Goal: Information Seeking & Learning: Check status

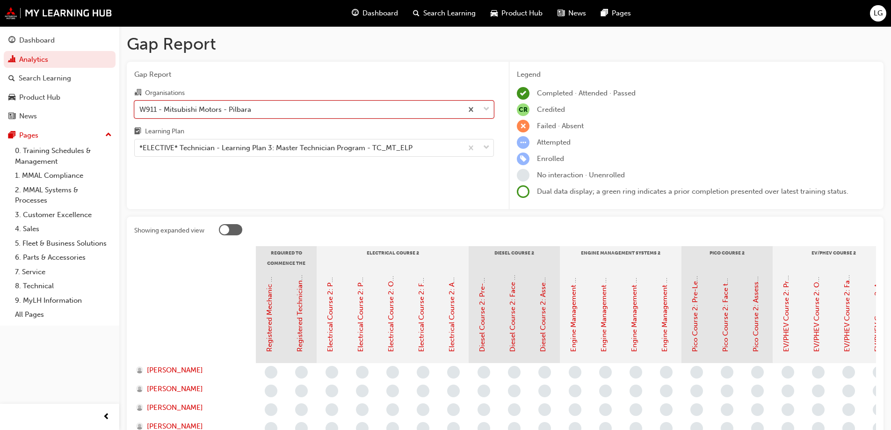
scroll to position [94, 0]
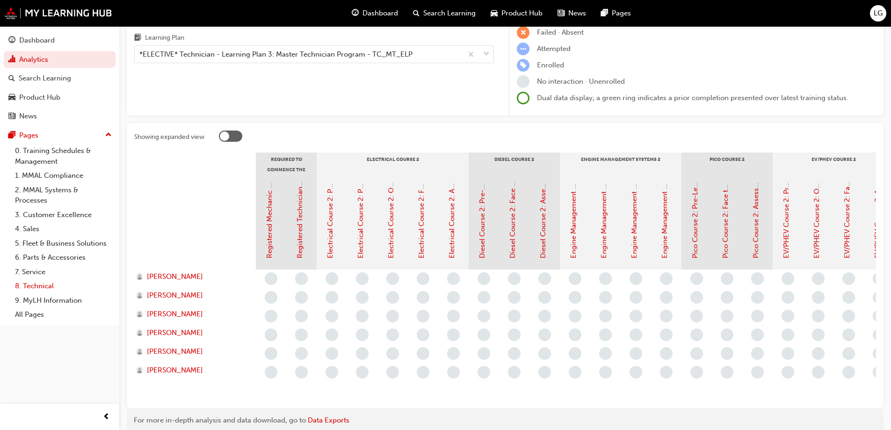
click at [53, 286] on link "8. Technical" at bounding box center [63, 286] width 104 height 15
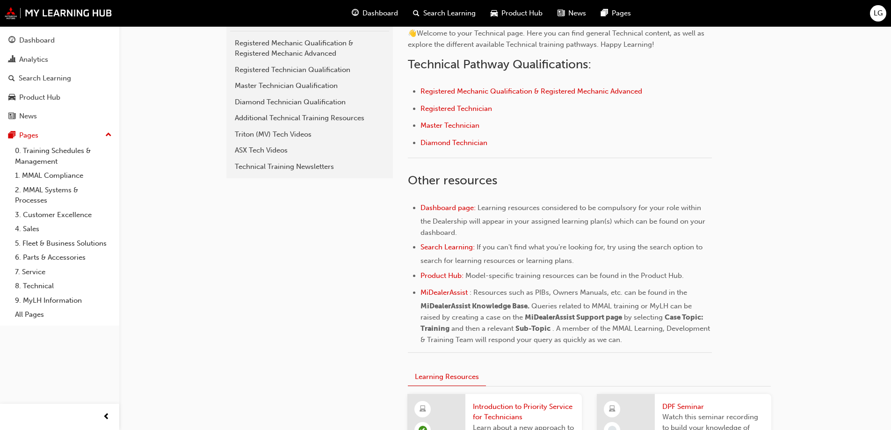
scroll to position [234, 0]
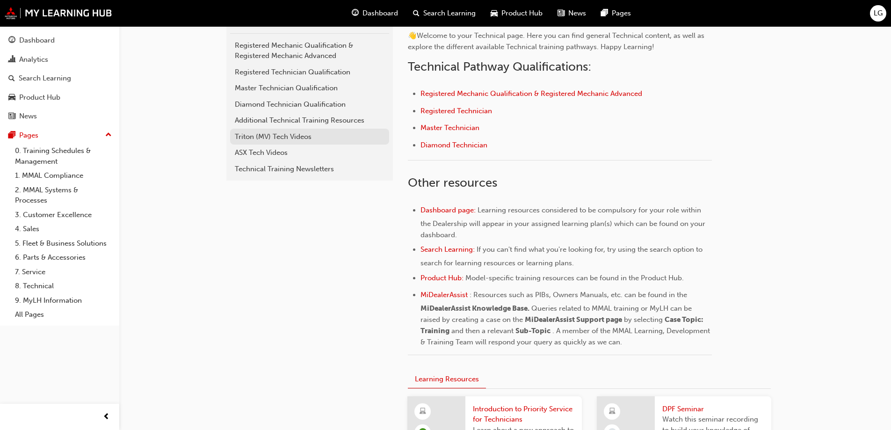
click at [267, 139] on div "Triton (MV) Tech Videos" at bounding box center [310, 136] width 150 height 11
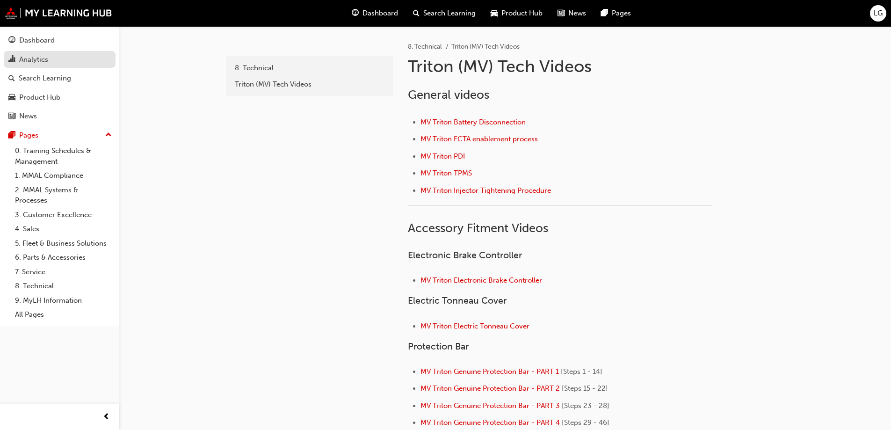
click at [34, 63] on div "Analytics" at bounding box center [33, 59] width 29 height 11
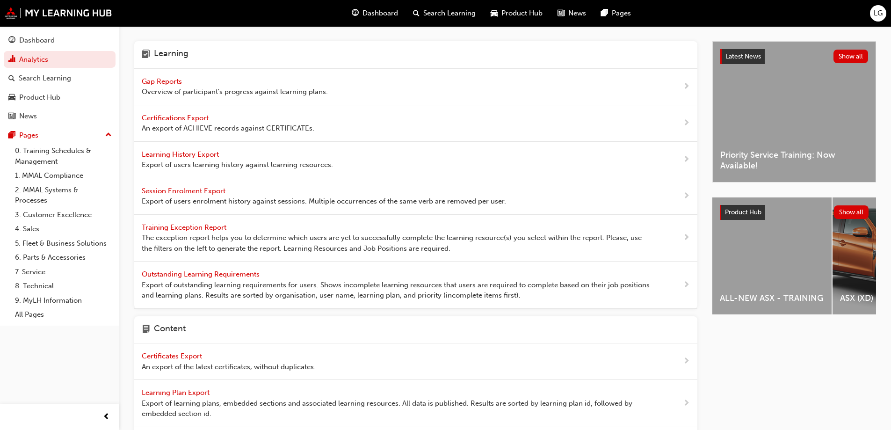
click at [164, 79] on span "Gap Reports" at bounding box center [163, 81] width 42 height 8
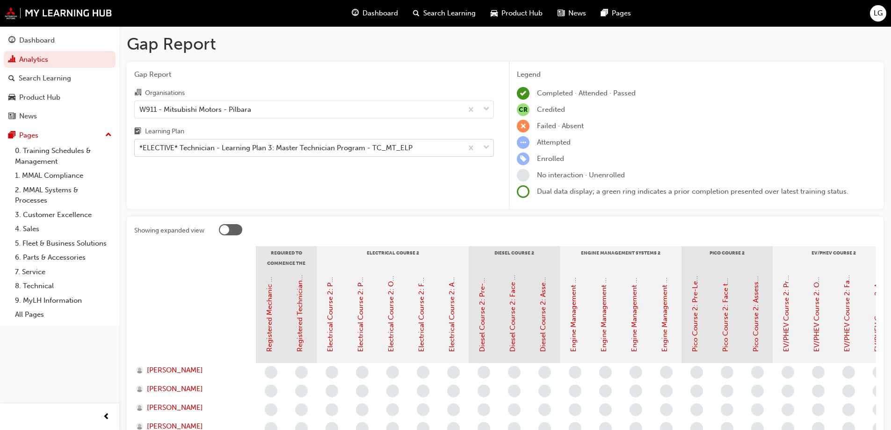
click at [159, 147] on div "*ELECTIVE* Technician - Learning Plan 3: Master Technician Program - TC_MT_ELP" at bounding box center [275, 148] width 273 height 11
click at [140, 147] on input "Learning Plan *ELECTIVE* Technician - Learning Plan 3: Master Technician Progra…" at bounding box center [139, 148] width 1 height 8
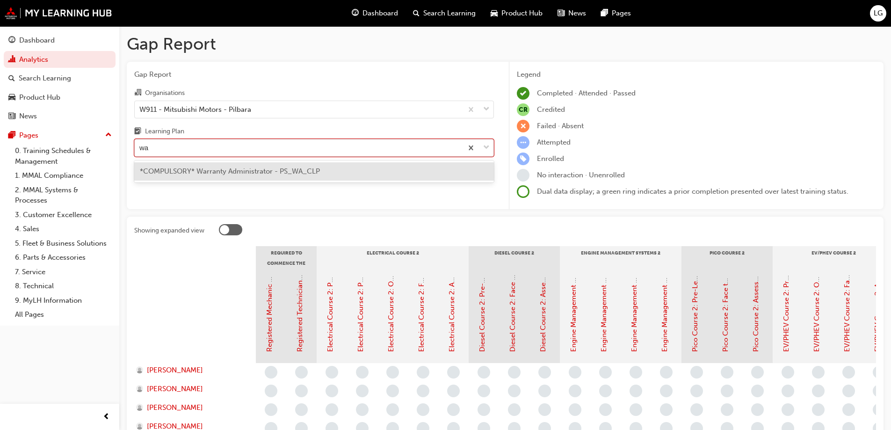
type input "w"
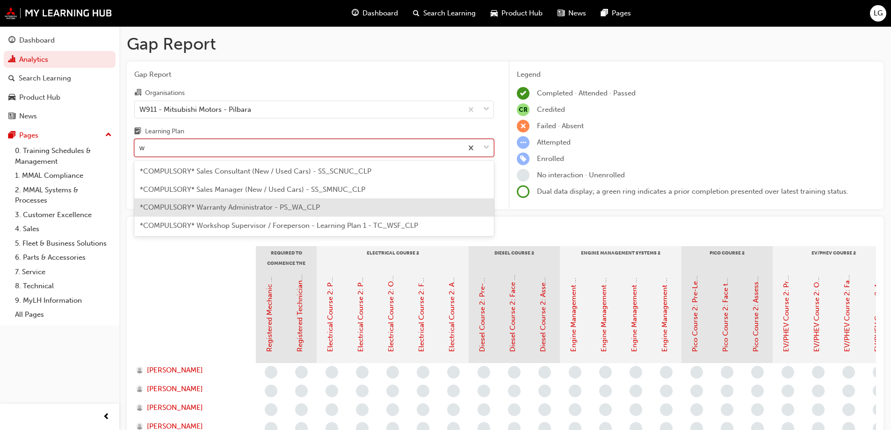
click at [180, 206] on span "*COMPULSORY* Warranty Administrator - PS_WA_CLP" at bounding box center [230, 207] width 180 height 8
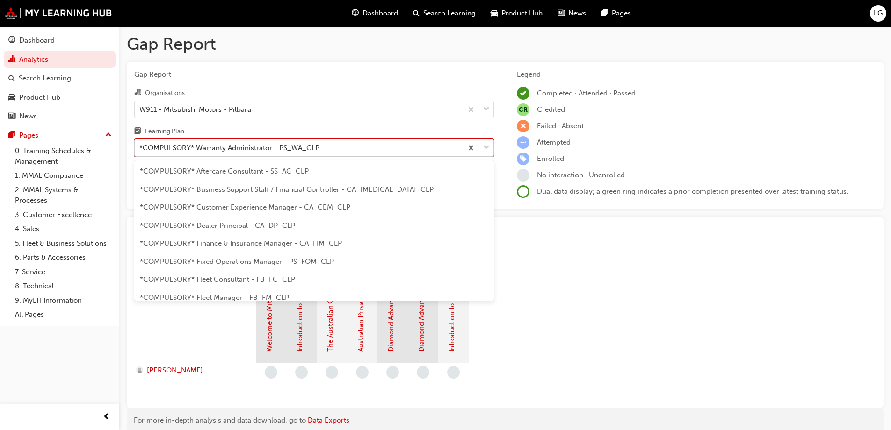
click at [161, 145] on div "*COMPULSORY* Warranty Administrator - PS_WA_CLP" at bounding box center [229, 148] width 180 height 11
click at [140, 145] on input "Learning Plan option *COMPULSORY* Warranty Administrator - PS_WA_CLP, selected.…" at bounding box center [139, 148] width 1 height 8
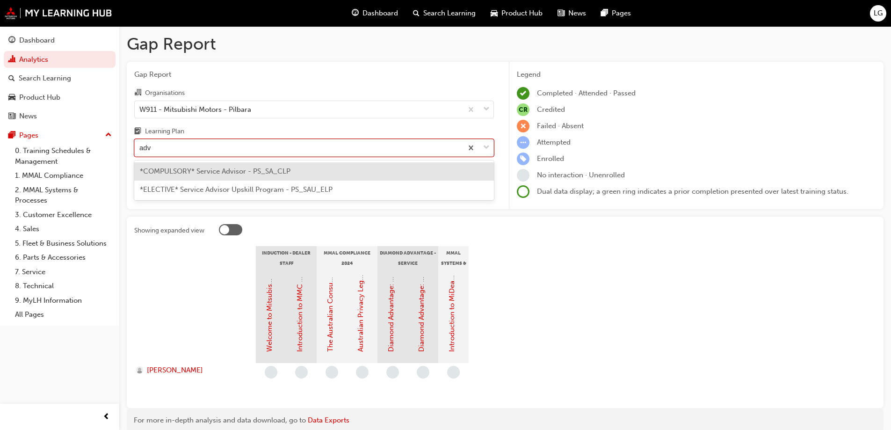
type input "advi"
click at [166, 166] on div "*COMPULSORY* Service Advisor - PS_SA_CLP" at bounding box center [314, 171] width 360 height 18
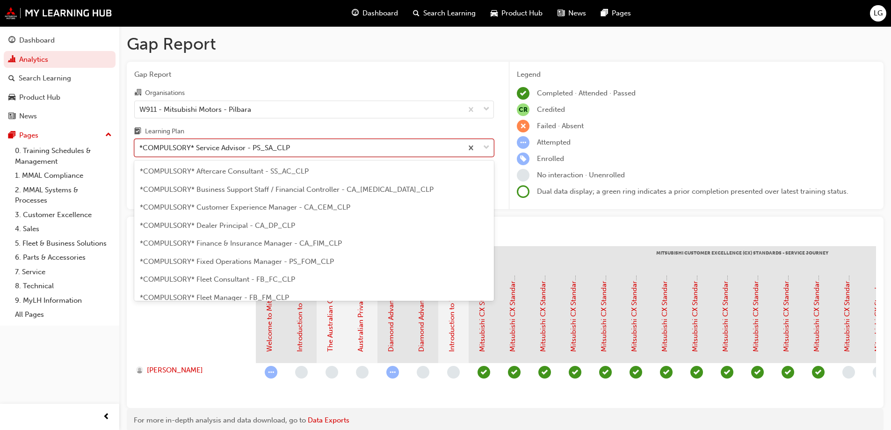
click at [233, 149] on div "*COMPULSORY* Service Advisor - PS_SA_CLP" at bounding box center [214, 148] width 151 height 11
click at [140, 149] on input "Learning Plan option *COMPULSORY* Service Advisor - PS_SA_CLP, selected. option…" at bounding box center [139, 148] width 1 height 8
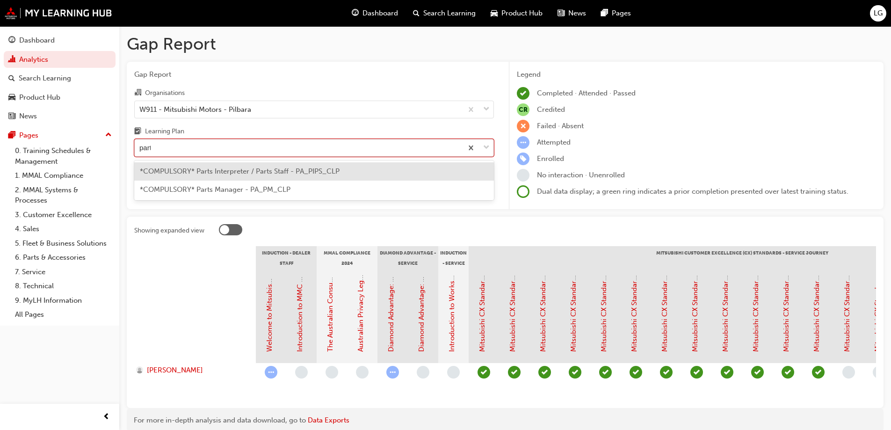
type input "parts"
click at [244, 172] on span "*COMPULSORY* Parts Interpreter / Parts Staff - PA_PIPS_CLP" at bounding box center [240, 171] width 200 height 8
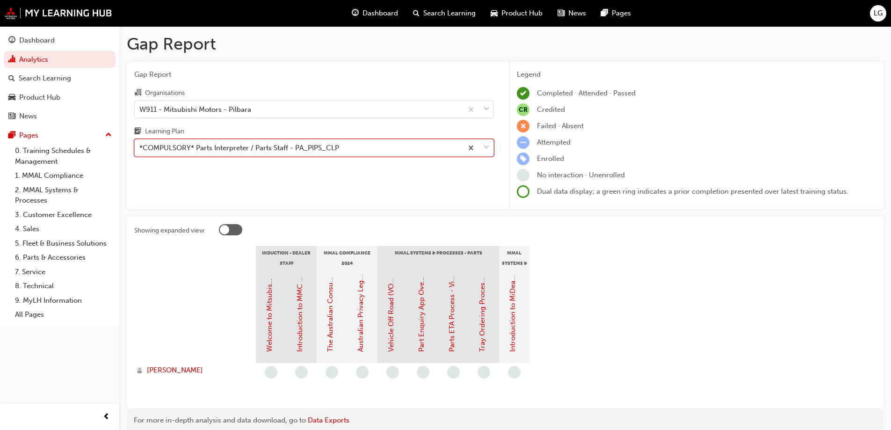
click at [231, 151] on div "*COMPULSORY* Parts Interpreter / Parts Staff - PA_PIPS_CLP" at bounding box center [239, 148] width 200 height 11
click at [140, 151] on input "Learning Plan option *COMPULSORY* Parts Interpreter / Parts Staff - PA_PIPS_CLP…" at bounding box center [139, 148] width 1 height 8
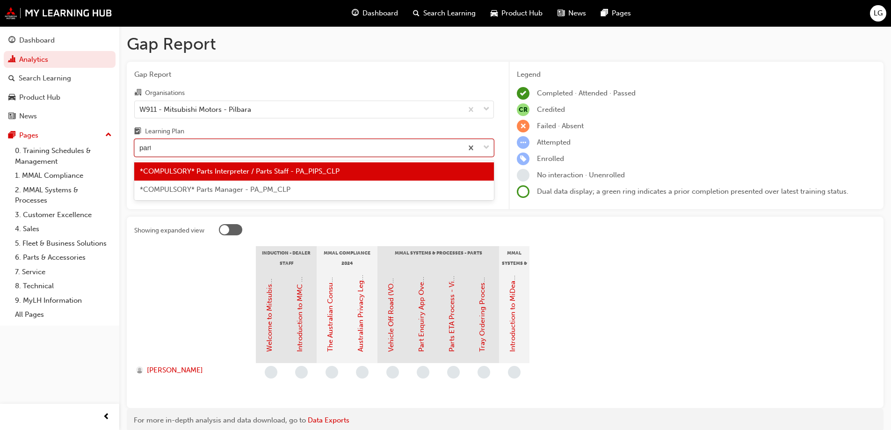
type input "parts"
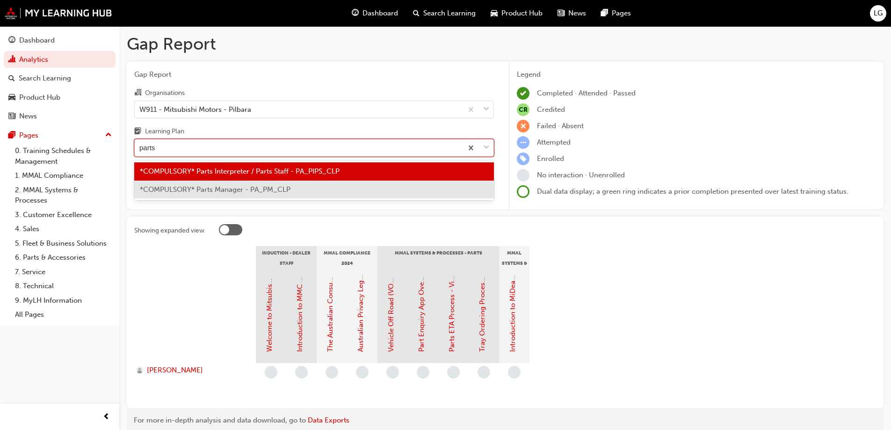
click at [233, 190] on span "*COMPULSORY* Parts Manager - PA_PM_CLP" at bounding box center [215, 189] width 151 height 8
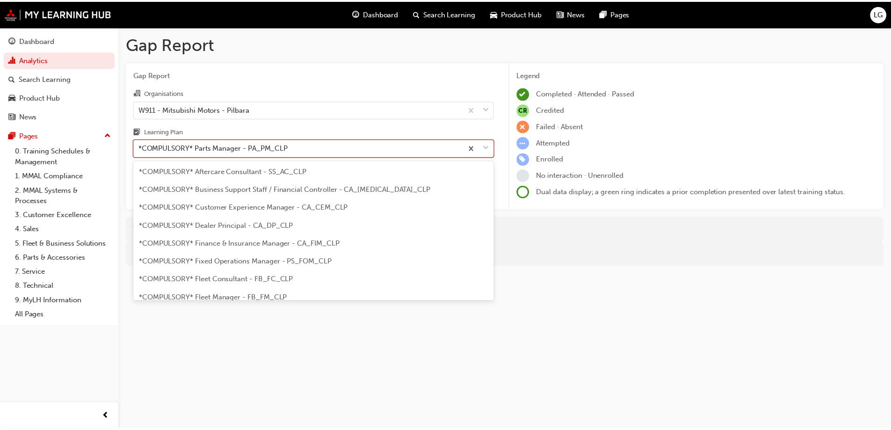
scroll to position [102, 0]
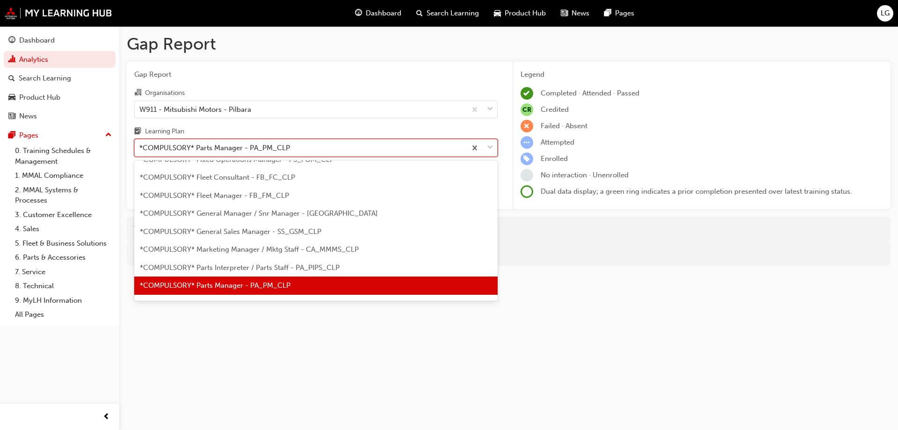
click at [206, 148] on div "*COMPULSORY* Parts Manager - PA_PM_CLP" at bounding box center [214, 148] width 151 height 11
click at [140, 148] on input "Learning Plan option *COMPULSORY* Parts Manager - PA_PM_CLP, selected. option *…" at bounding box center [139, 148] width 1 height 8
click at [170, 146] on div "*COMPULSORY* Parts Manager - PA_PM_CLP" at bounding box center [214, 148] width 151 height 11
click at [140, 146] on input "Learning Plan option *COMPULSORY* Parts Manager - PA_PM_CLP, selected. option *…" at bounding box center [139, 148] width 1 height 8
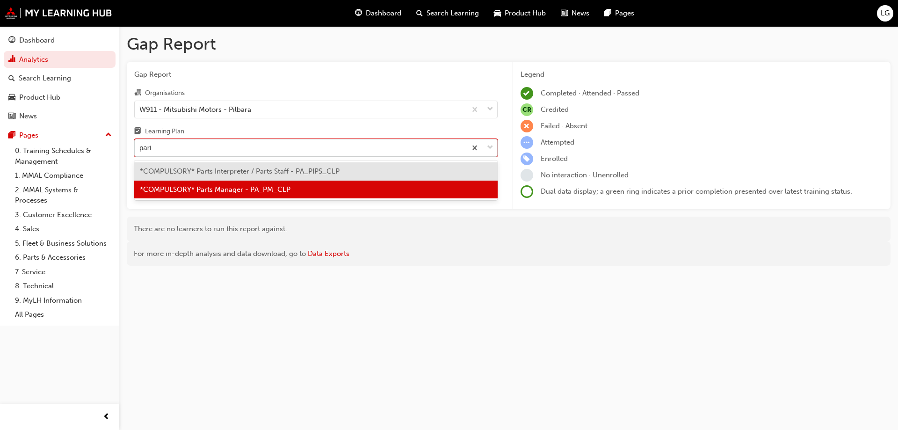
type input "parts"
click at [177, 167] on span "*COMPULSORY* Parts Interpreter / Parts Staff - PA_PIPS_CLP" at bounding box center [240, 171] width 200 height 8
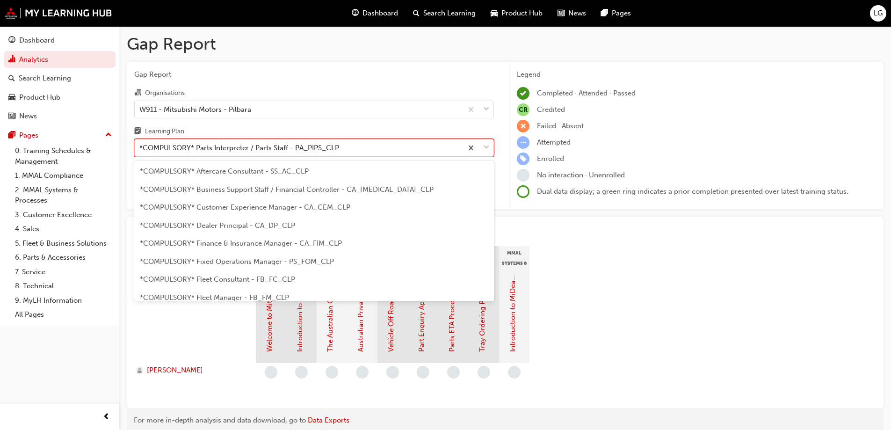
scroll to position [84, 0]
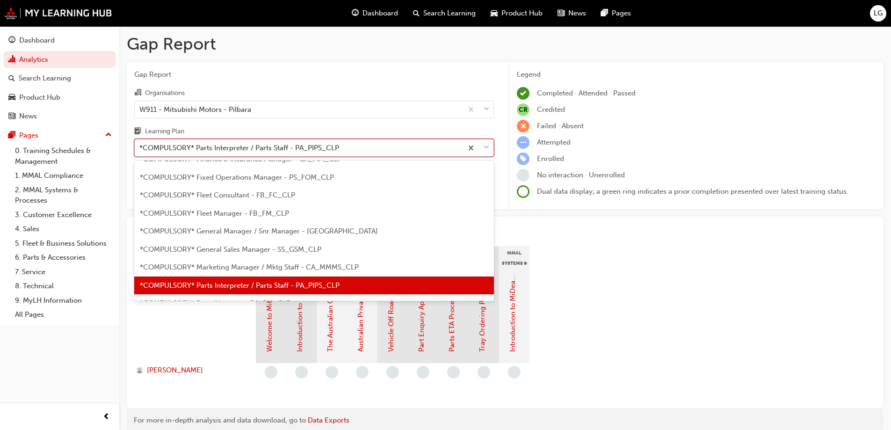
click at [185, 146] on div "*COMPULSORY* Parts Interpreter / Parts Staff - PA_PIPS_CLP" at bounding box center [239, 148] width 200 height 11
click at [140, 146] on input "Learning Plan option *COMPULSORY* Parts Interpreter / Parts Staff - PA_PIPS_CLP…" at bounding box center [139, 148] width 1 height 8
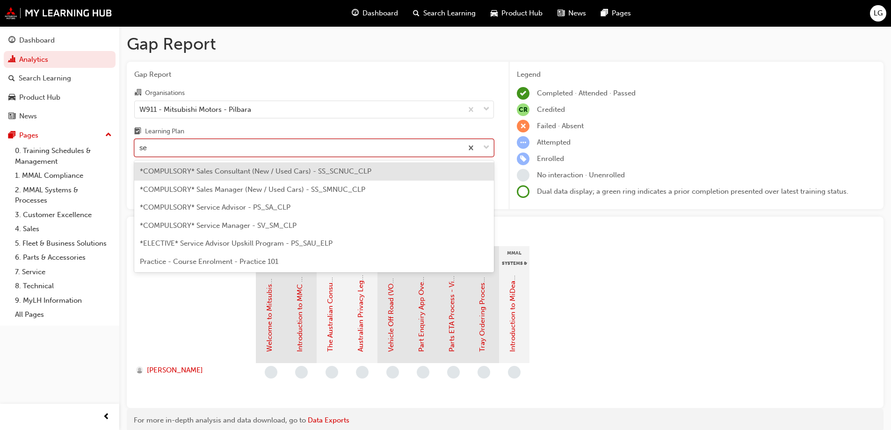
type input "ser"
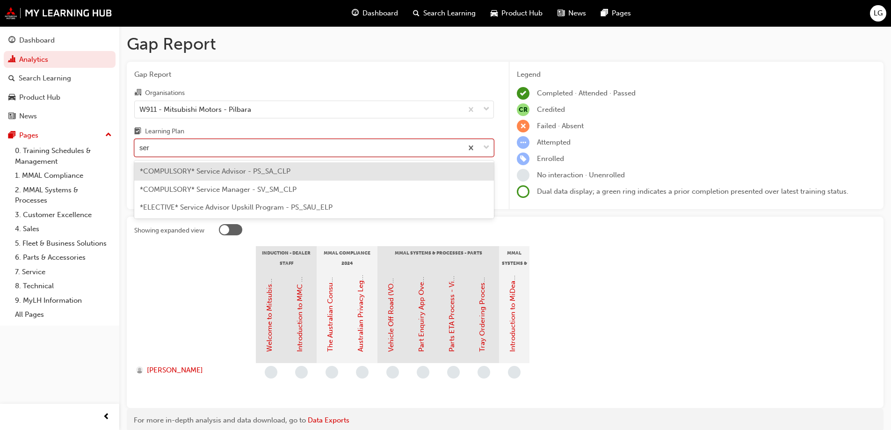
click at [187, 167] on span "*COMPULSORY* Service Advisor - PS_SA_CLP" at bounding box center [215, 171] width 151 height 8
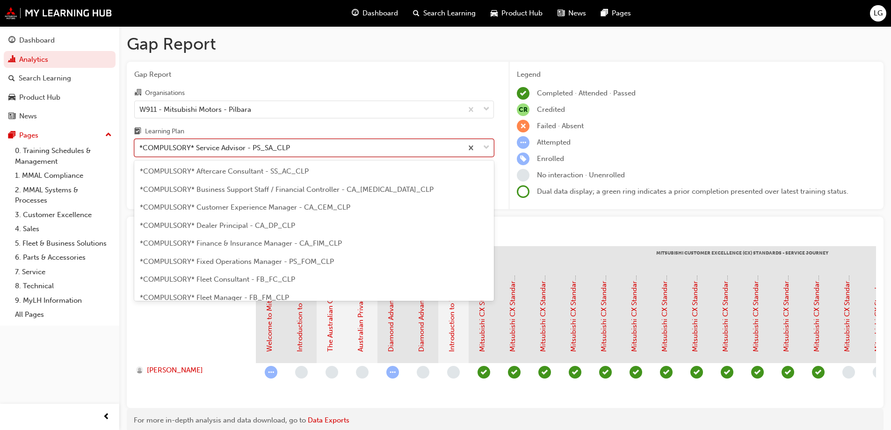
click at [203, 144] on div "*COMPULSORY* Service Advisor - PS_SA_CLP" at bounding box center [214, 148] width 151 height 11
click at [140, 144] on input "Learning Plan option *COMPULSORY* Service Advisor - PS_SA_CLP, selected. option…" at bounding box center [139, 148] width 1 height 8
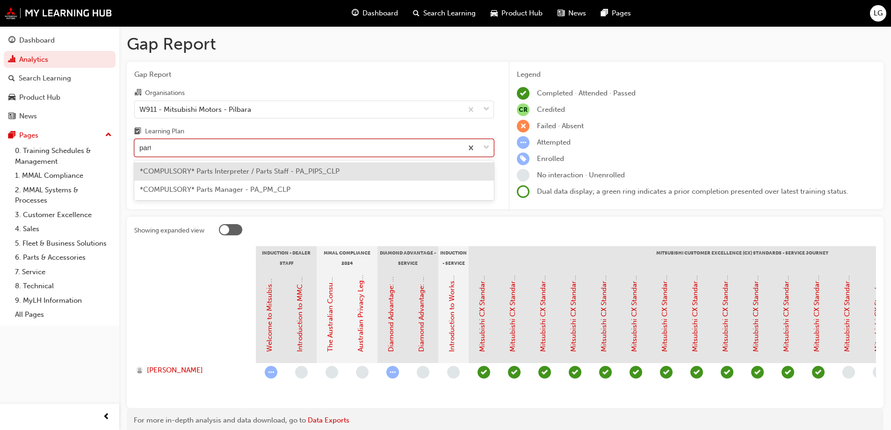
type input "parts"
click at [209, 172] on span "*COMPULSORY* Parts Interpreter / Parts Staff - PA_PIPS_CLP" at bounding box center [240, 171] width 200 height 8
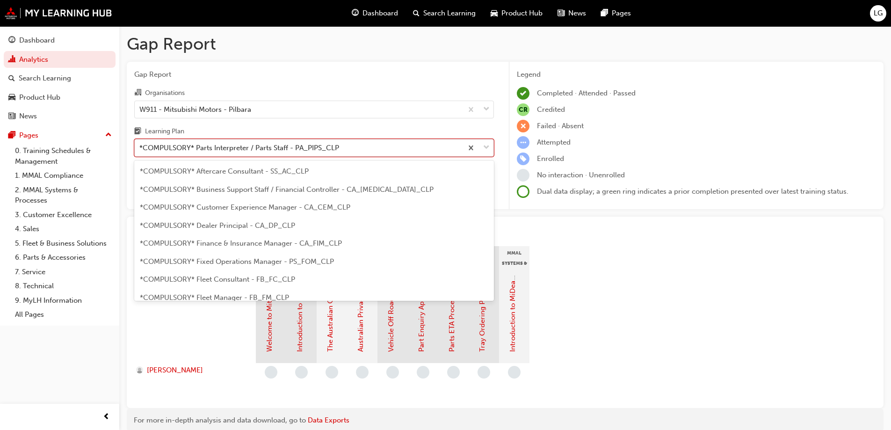
click at [161, 149] on div "*COMPULSORY* Parts Interpreter / Parts Staff - PA_PIPS_CLP" at bounding box center [239, 148] width 200 height 11
click at [140, 149] on input "Learning Plan option *COMPULSORY* Parts Interpreter / Parts Staff - PA_PIPS_CLP…" at bounding box center [139, 148] width 1 height 8
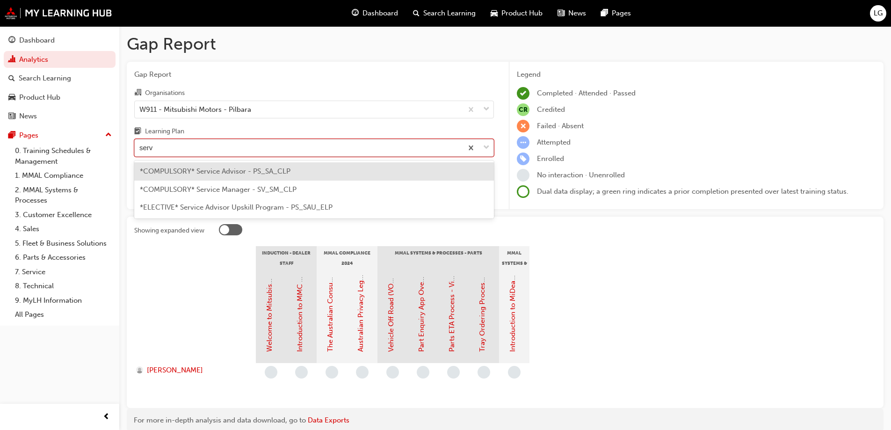
type input "servi"
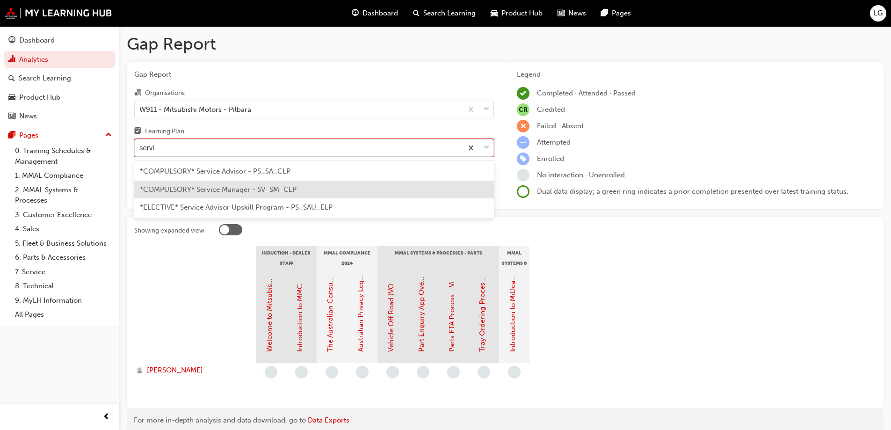
click at [169, 186] on span "*COMPULSORY* Service Manager - SV_SM_CLP" at bounding box center [218, 189] width 157 height 8
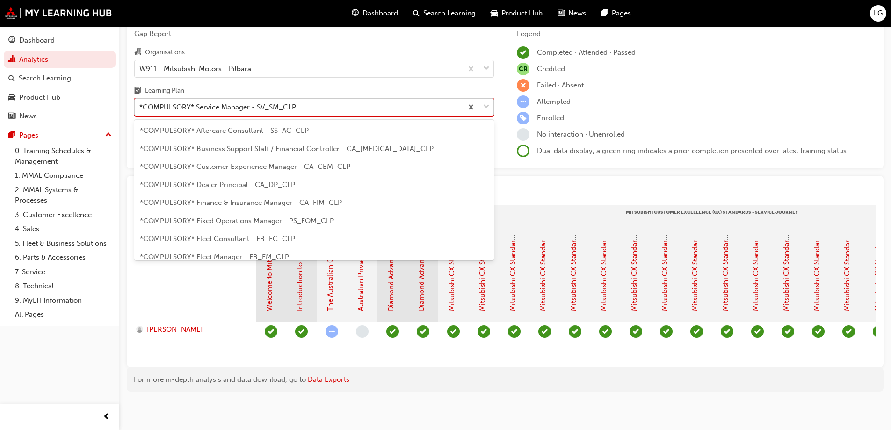
click at [171, 102] on div "*COMPULSORY* Service Manager - SV_SM_CLP" at bounding box center [217, 107] width 157 height 11
click at [140, 103] on input "Learning Plan option *COMPULSORY* Service Manager - SV_SM_CLP, selected. option…" at bounding box center [139, 107] width 1 height 8
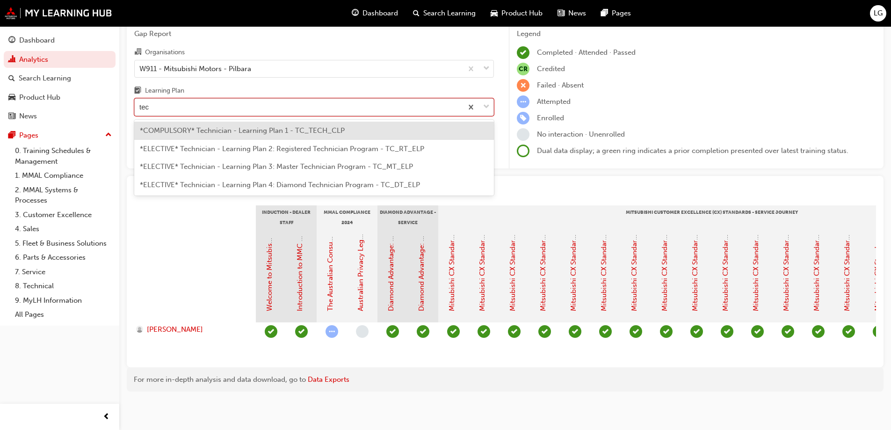
type input "tech"
click at [175, 126] on span "*COMPULSORY* Technician - Learning Plan 1 - TC_TECH_CLP" at bounding box center [242, 130] width 205 height 8
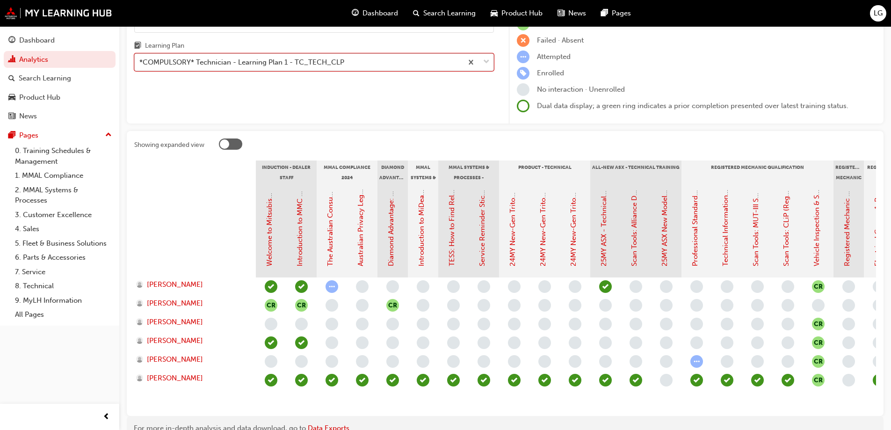
scroll to position [94, 0]
